Goal: Task Accomplishment & Management: Manage account settings

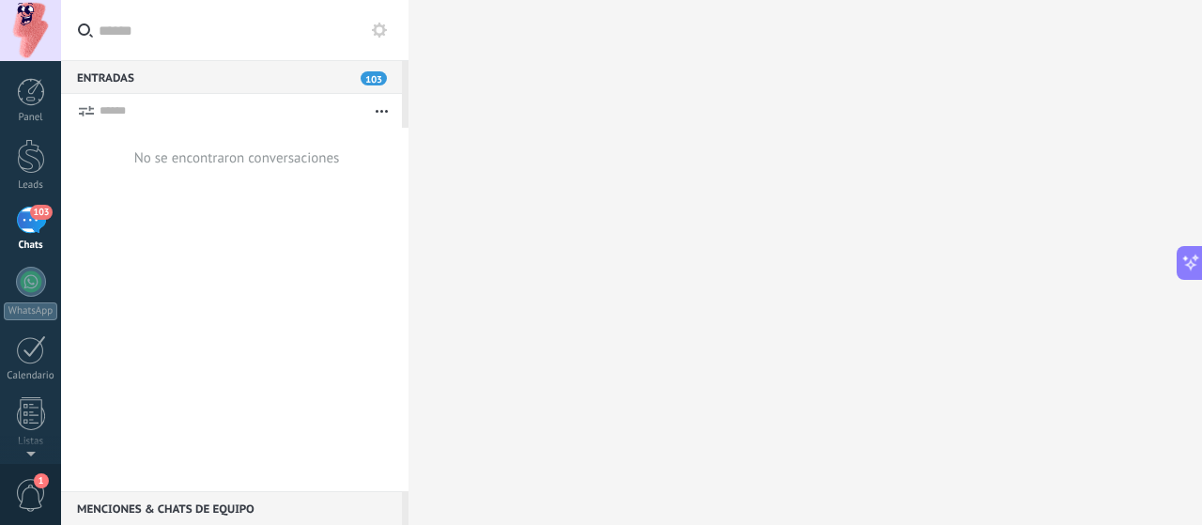
click at [36, 219] on span "103" at bounding box center [41, 212] width 22 height 15
click at [26, 223] on div "103" at bounding box center [31, 220] width 30 height 27
click at [26, 234] on div "103" at bounding box center [31, 220] width 30 height 27
click at [380, 82] on span "103" at bounding box center [374, 78] width 26 height 14
click at [374, 112] on button "button" at bounding box center [381, 111] width 40 height 34
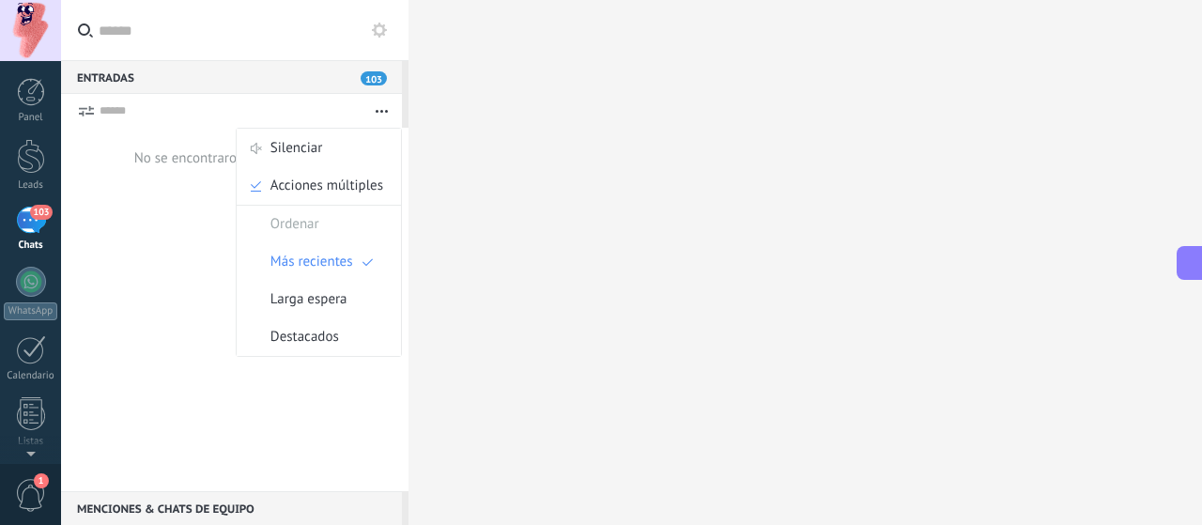
click at [378, 105] on button "button" at bounding box center [381, 111] width 40 height 34
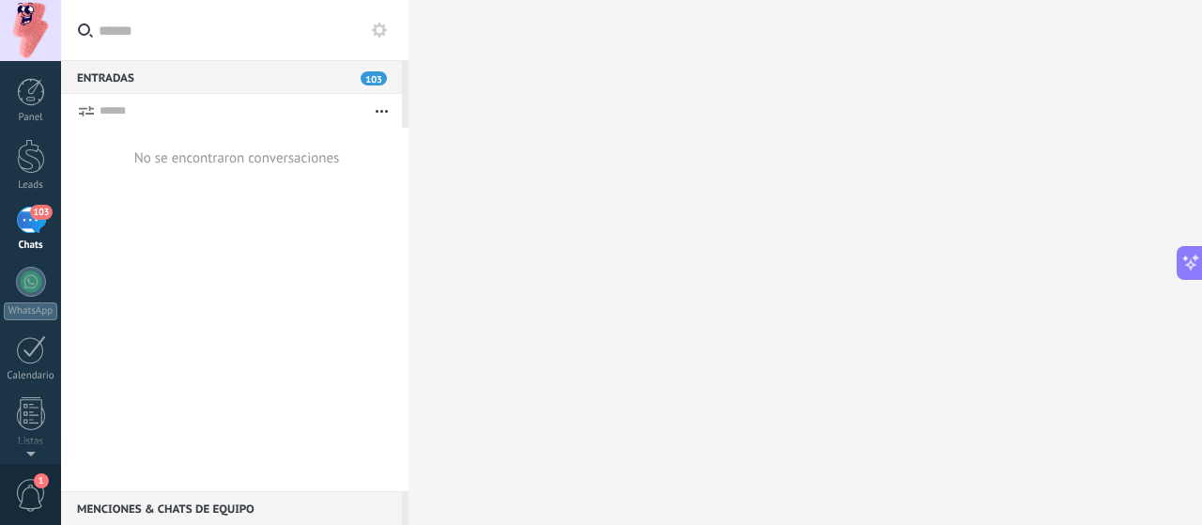
click at [137, 78] on div "Entradas 103" at bounding box center [231, 77] width 341 height 34
click at [23, 228] on div "103" at bounding box center [31, 220] width 30 height 27
click at [36, 170] on div at bounding box center [31, 156] width 28 height 35
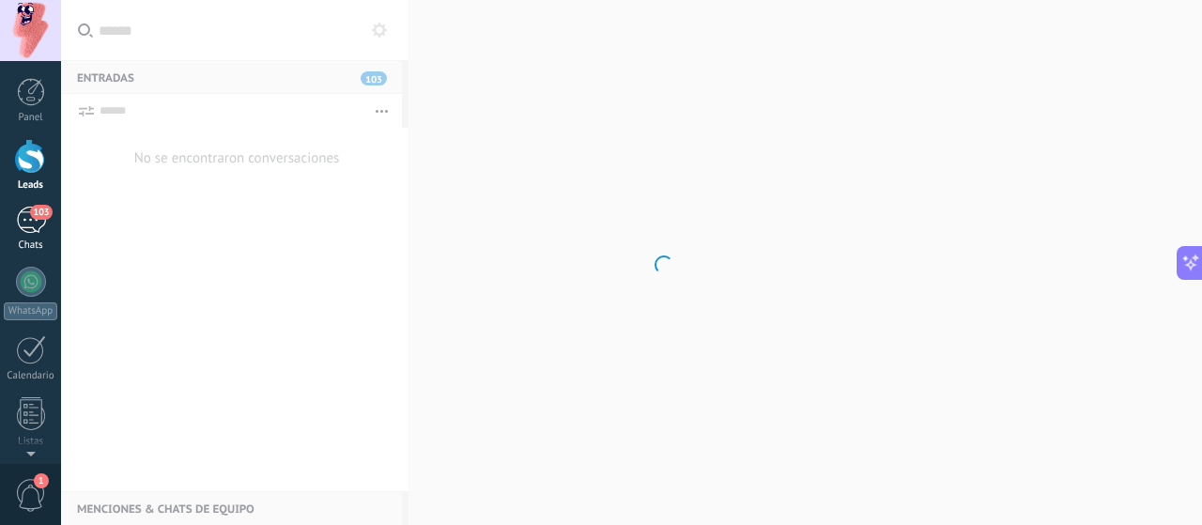
drag, startPoint x: 24, startPoint y: 216, endPoint x: 45, endPoint y: 230, distance: 25.0
click at [24, 217] on div "103" at bounding box center [31, 220] width 30 height 27
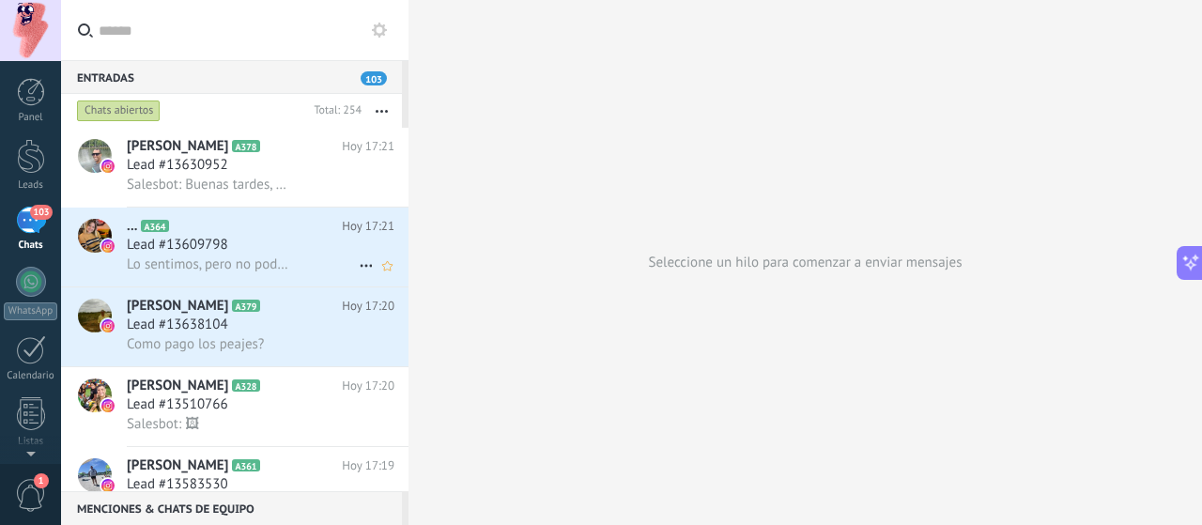
click at [201, 251] on span "Lead #13609798" at bounding box center [177, 245] width 101 height 19
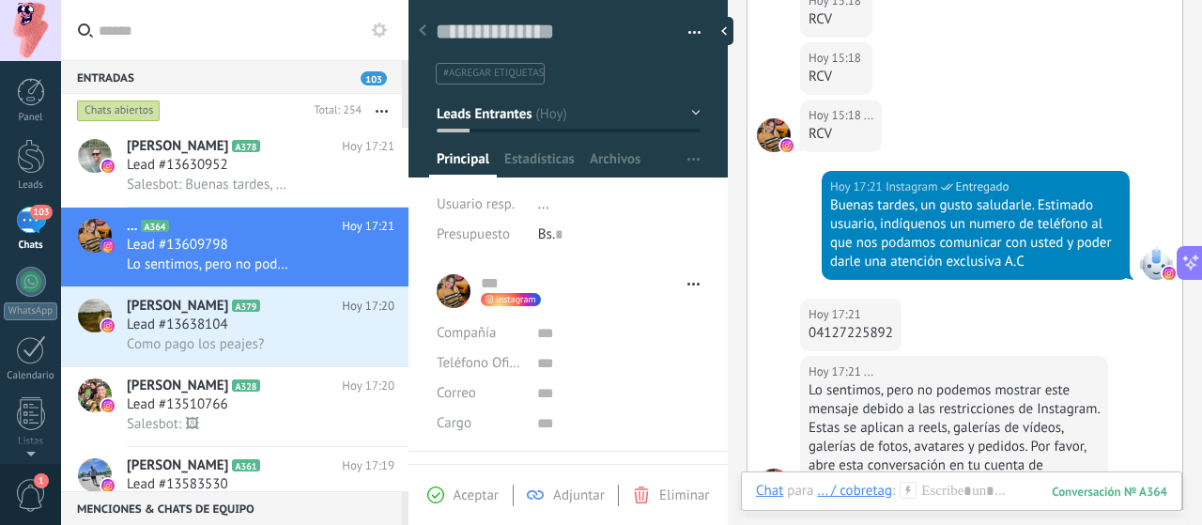
scroll to position [588, 0]
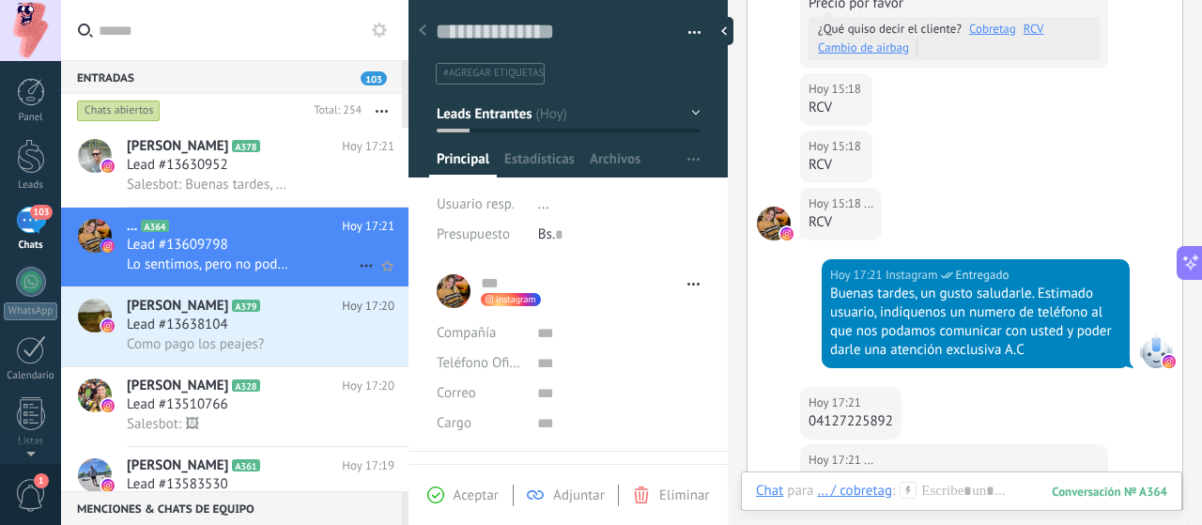
click at [359, 266] on icon at bounding box center [366, 265] width 23 height 23
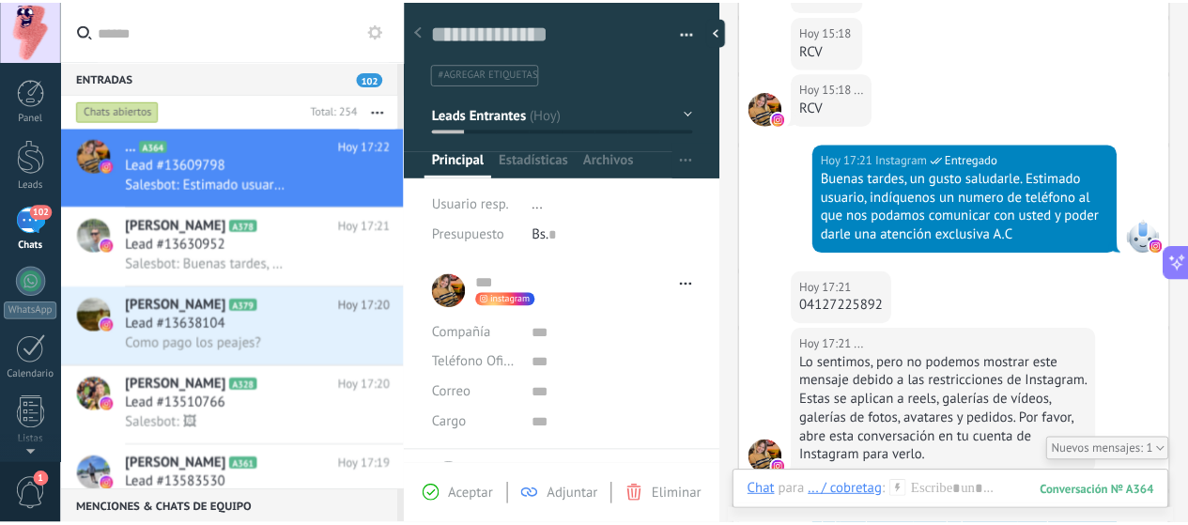
scroll to position [985, 0]
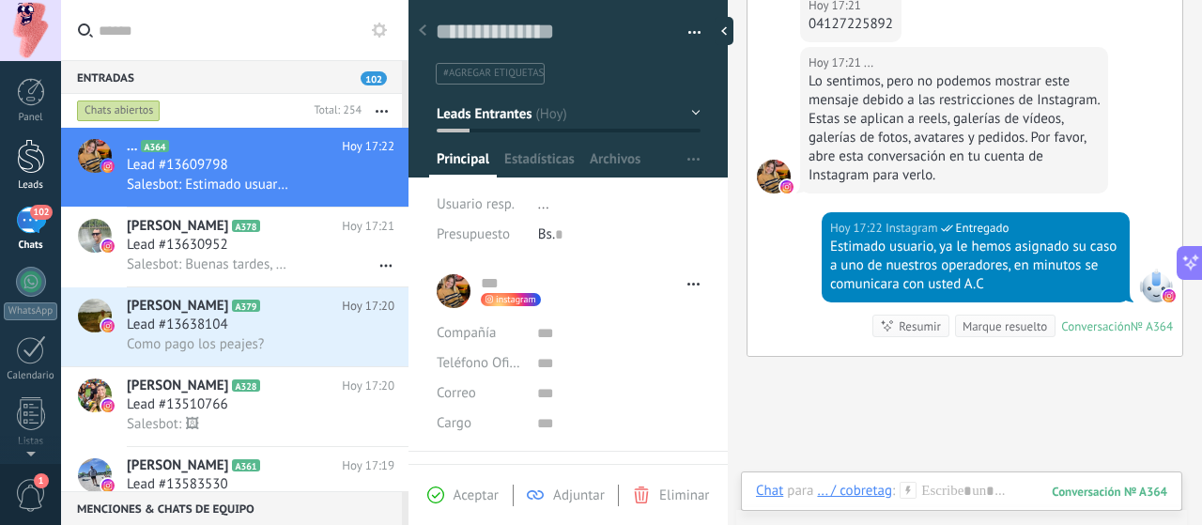
click at [14, 175] on link "Leads" at bounding box center [30, 165] width 61 height 53
